Goal: Information Seeking & Learning: Check status

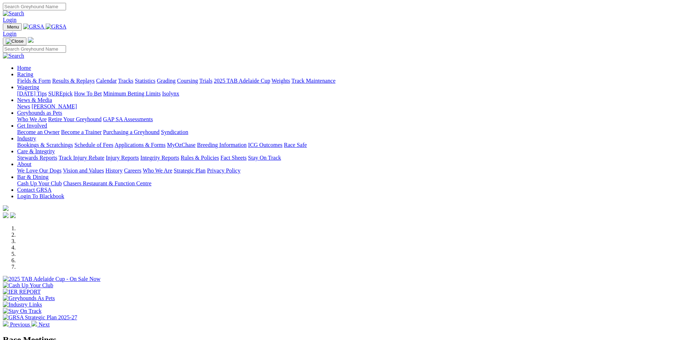
scroll to position [285, 0]
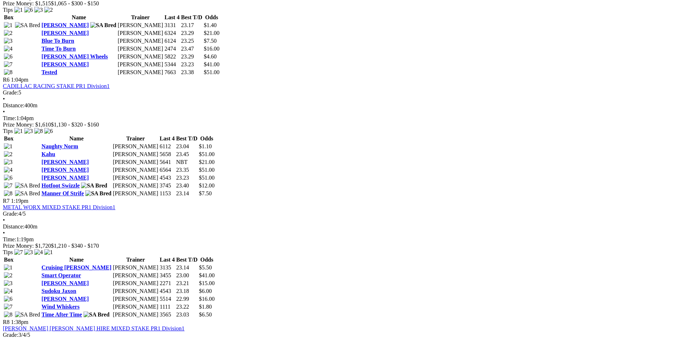
scroll to position [892, 0]
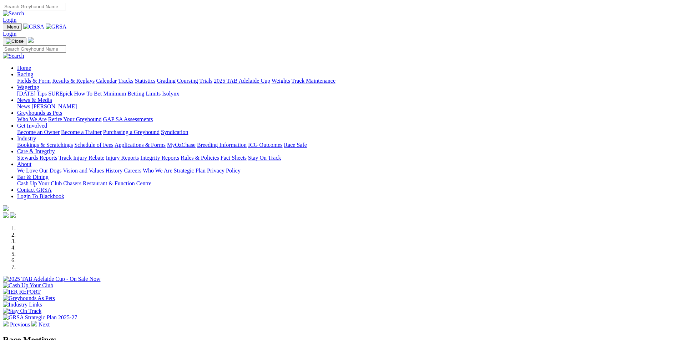
scroll to position [287, 0]
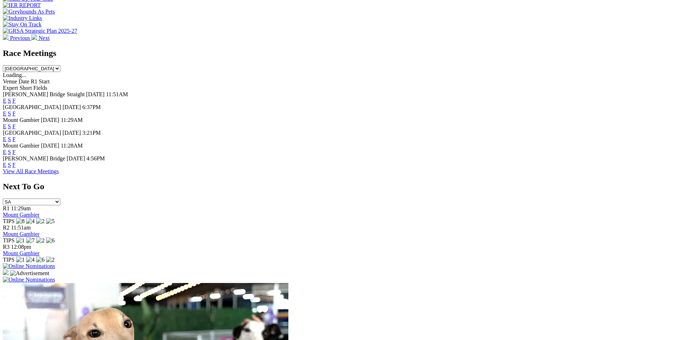
click at [6, 149] on link "E" at bounding box center [5, 152] width 4 height 6
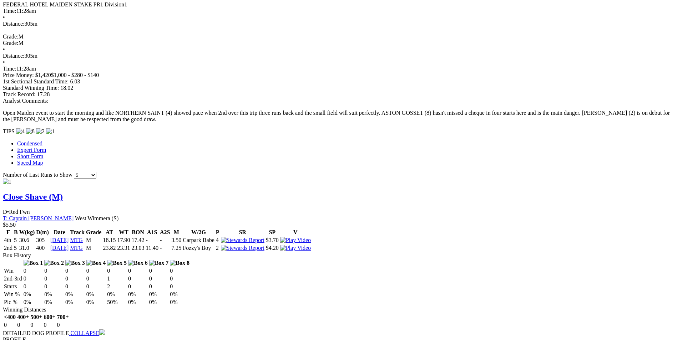
scroll to position [535, 0]
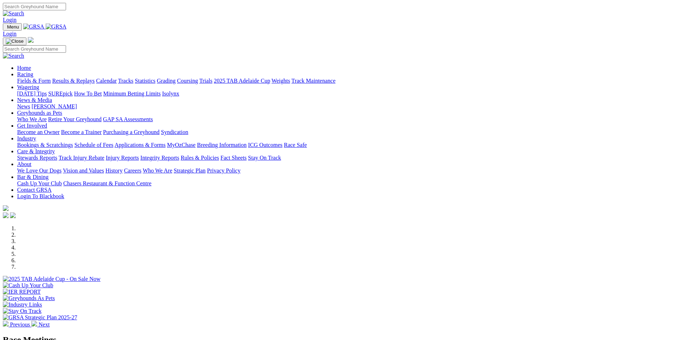
scroll to position [287, 0]
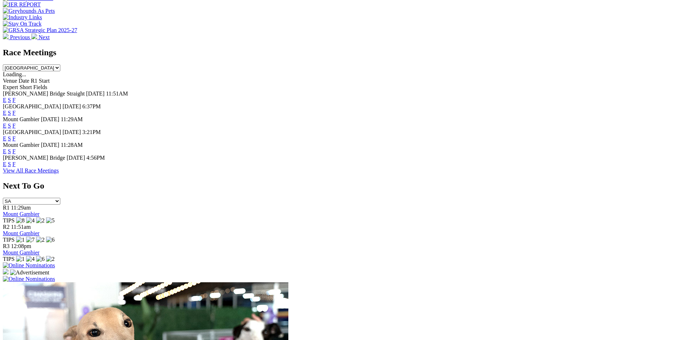
click at [6, 148] on link "E" at bounding box center [5, 151] width 4 height 6
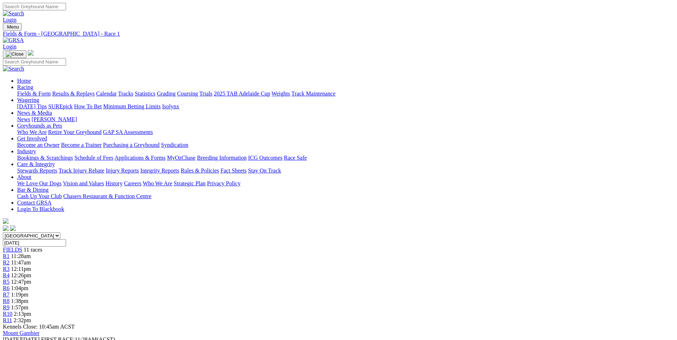
click at [215, 260] on div "R2 11:47am" at bounding box center [338, 263] width 671 height 6
click at [10, 266] on span "R3" at bounding box center [6, 269] width 7 height 6
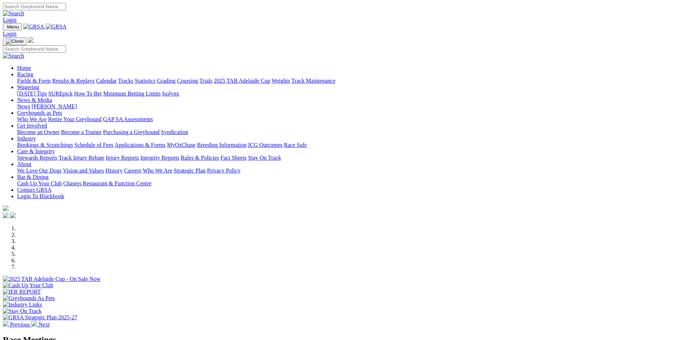
scroll to position [143, 0]
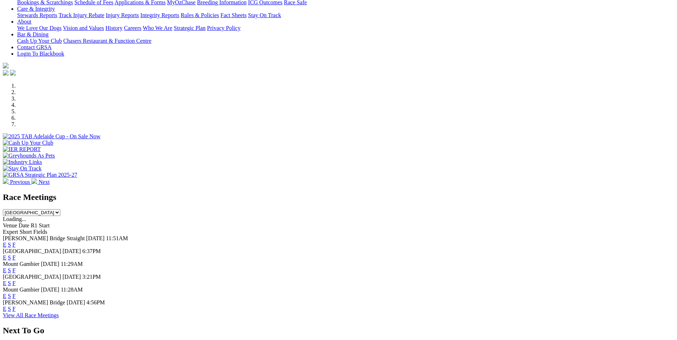
click at [16, 268] on link "F" at bounding box center [13, 271] width 3 height 6
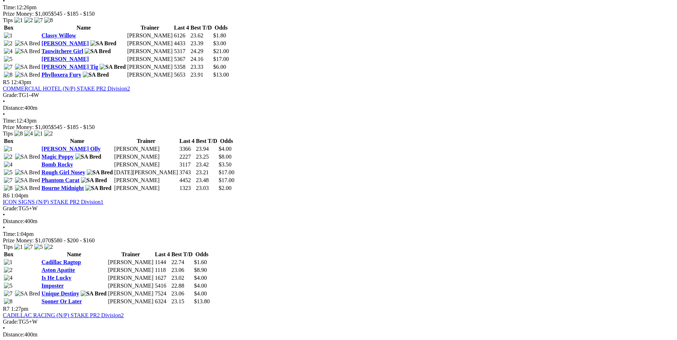
scroll to position [785, 0]
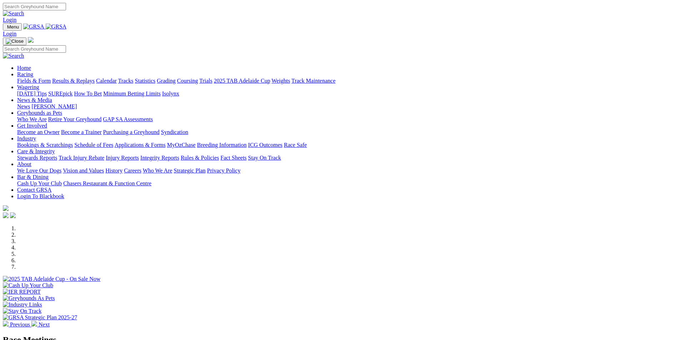
click at [95, 78] on link "Results & Replays" at bounding box center [73, 81] width 42 height 6
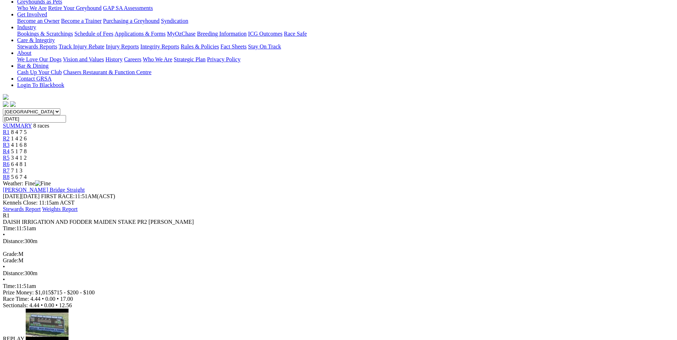
scroll to position [107, 0]
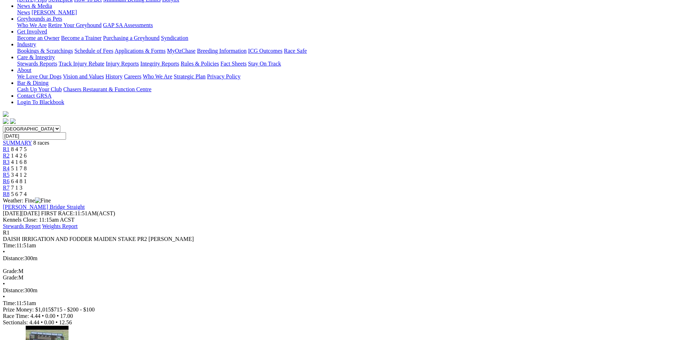
click at [10, 153] on span "R2" at bounding box center [6, 156] width 7 height 6
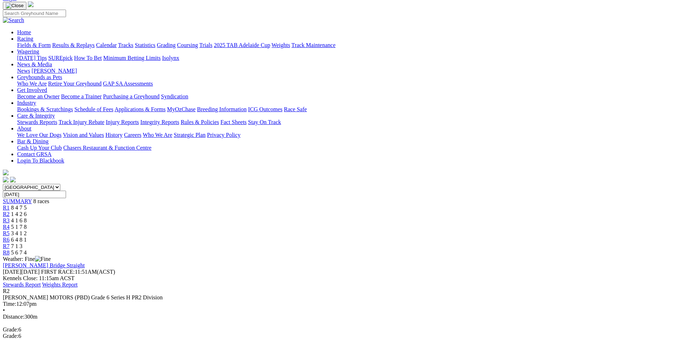
scroll to position [88, 0]
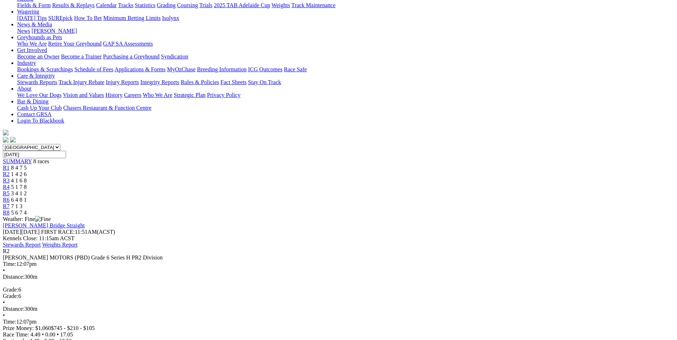
click at [10, 178] on span "R3" at bounding box center [6, 181] width 7 height 6
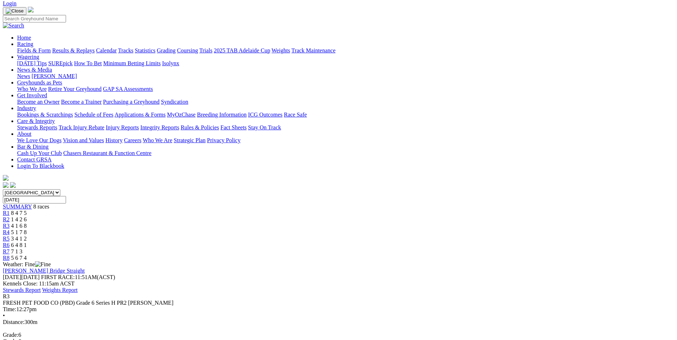
scroll to position [71, 0]
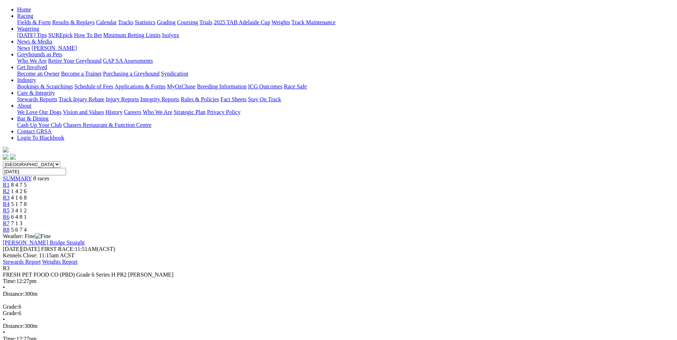
click at [10, 201] on link "R4" at bounding box center [6, 204] width 7 height 6
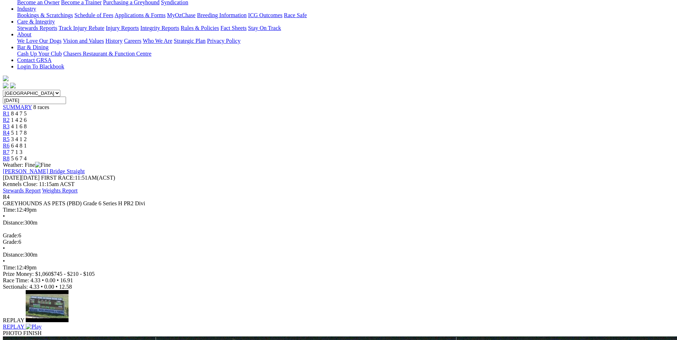
scroll to position [107, 0]
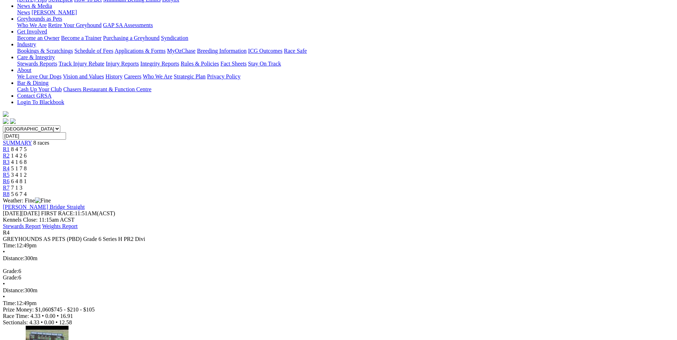
click at [394, 172] on div "R5 3 4 1 2" at bounding box center [338, 175] width 671 height 6
click at [448, 178] on div "R6 6 4 8 1" at bounding box center [338, 181] width 671 height 6
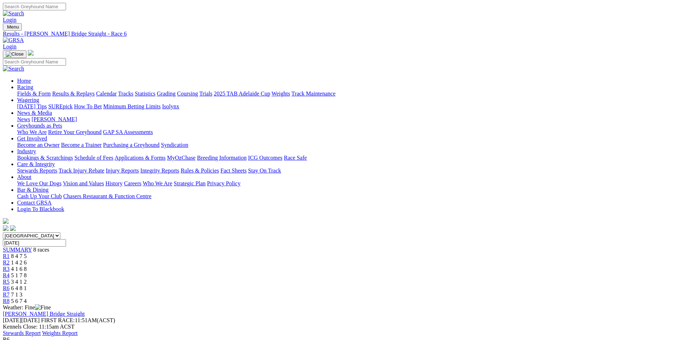
scroll to position [36, 0]
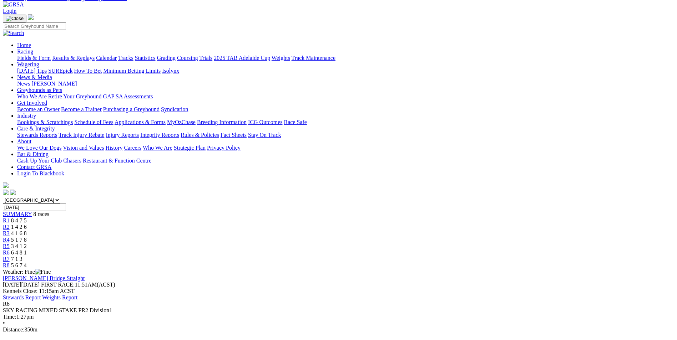
click at [10, 256] on link "R7" at bounding box center [6, 259] width 7 height 6
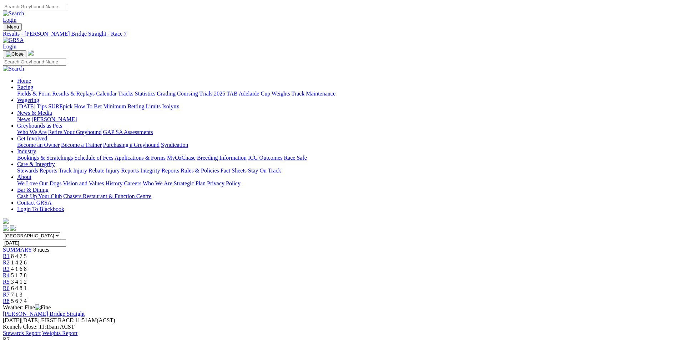
scroll to position [36, 0]
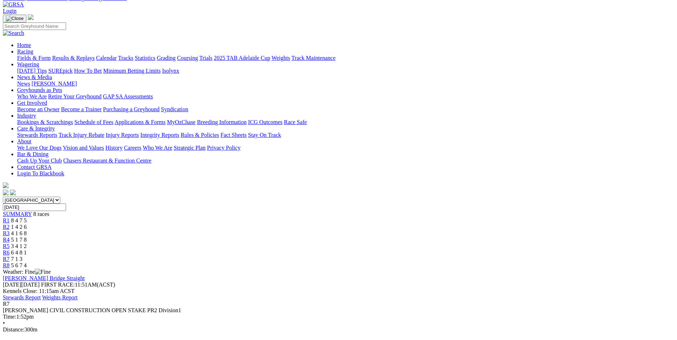
click at [10, 263] on span "R8" at bounding box center [6, 266] width 7 height 6
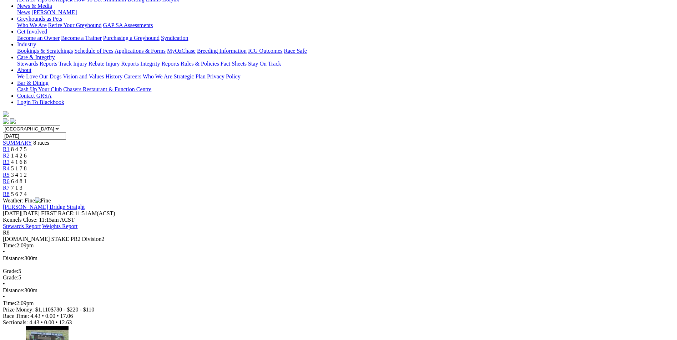
scroll to position [143, 0]
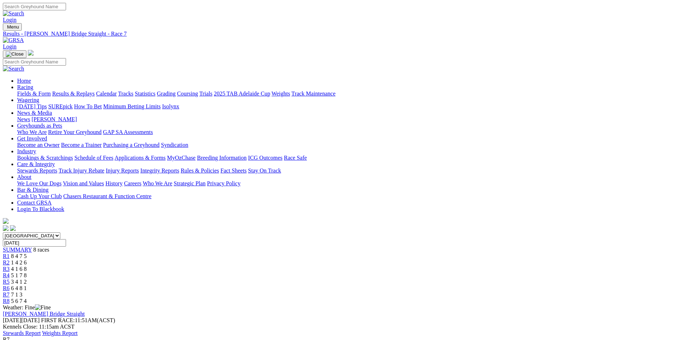
scroll to position [17, 0]
